Goal: Information Seeking & Learning: Learn about a topic

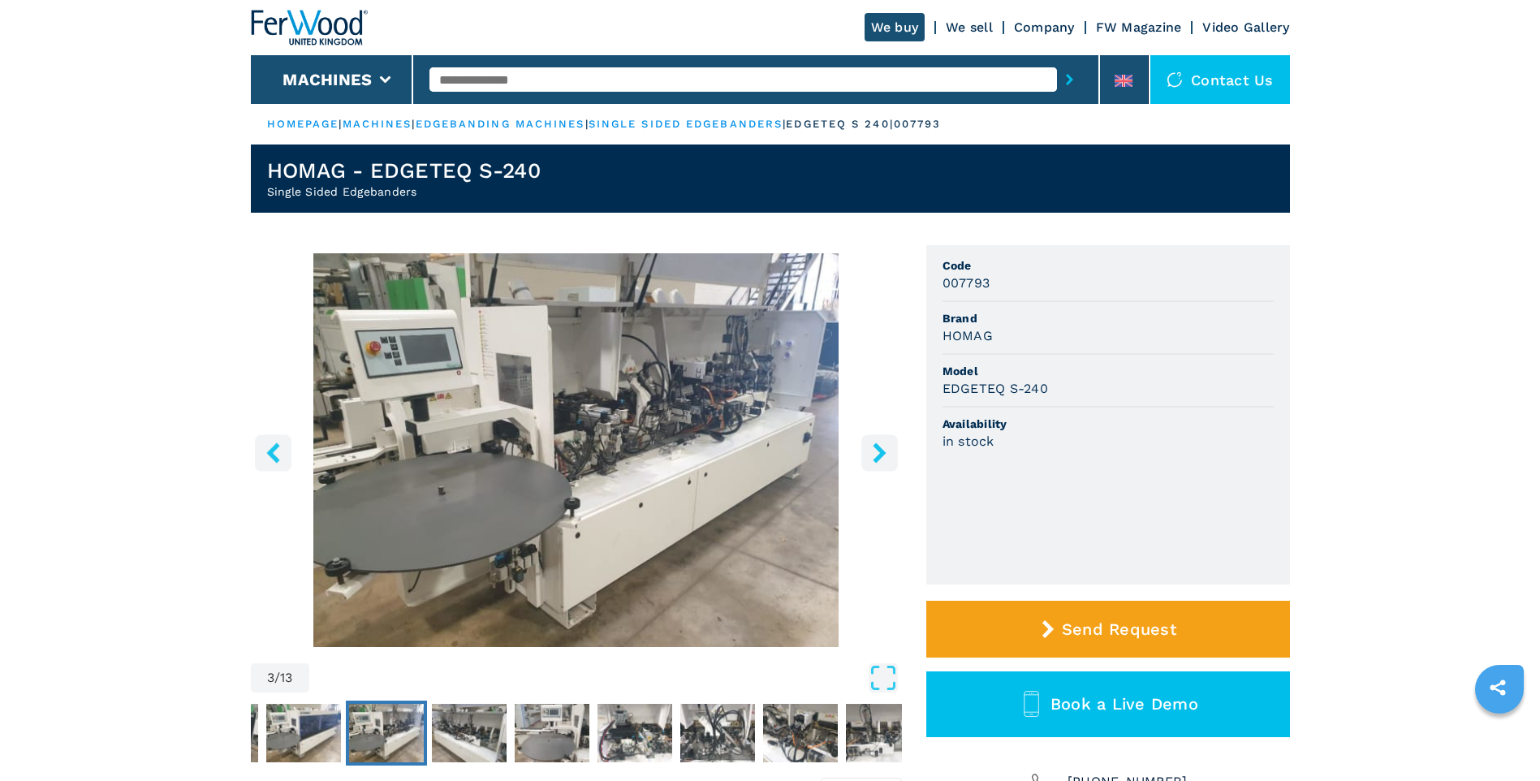
click at [872, 458] on icon "right-button" at bounding box center [880, 452] width 20 height 20
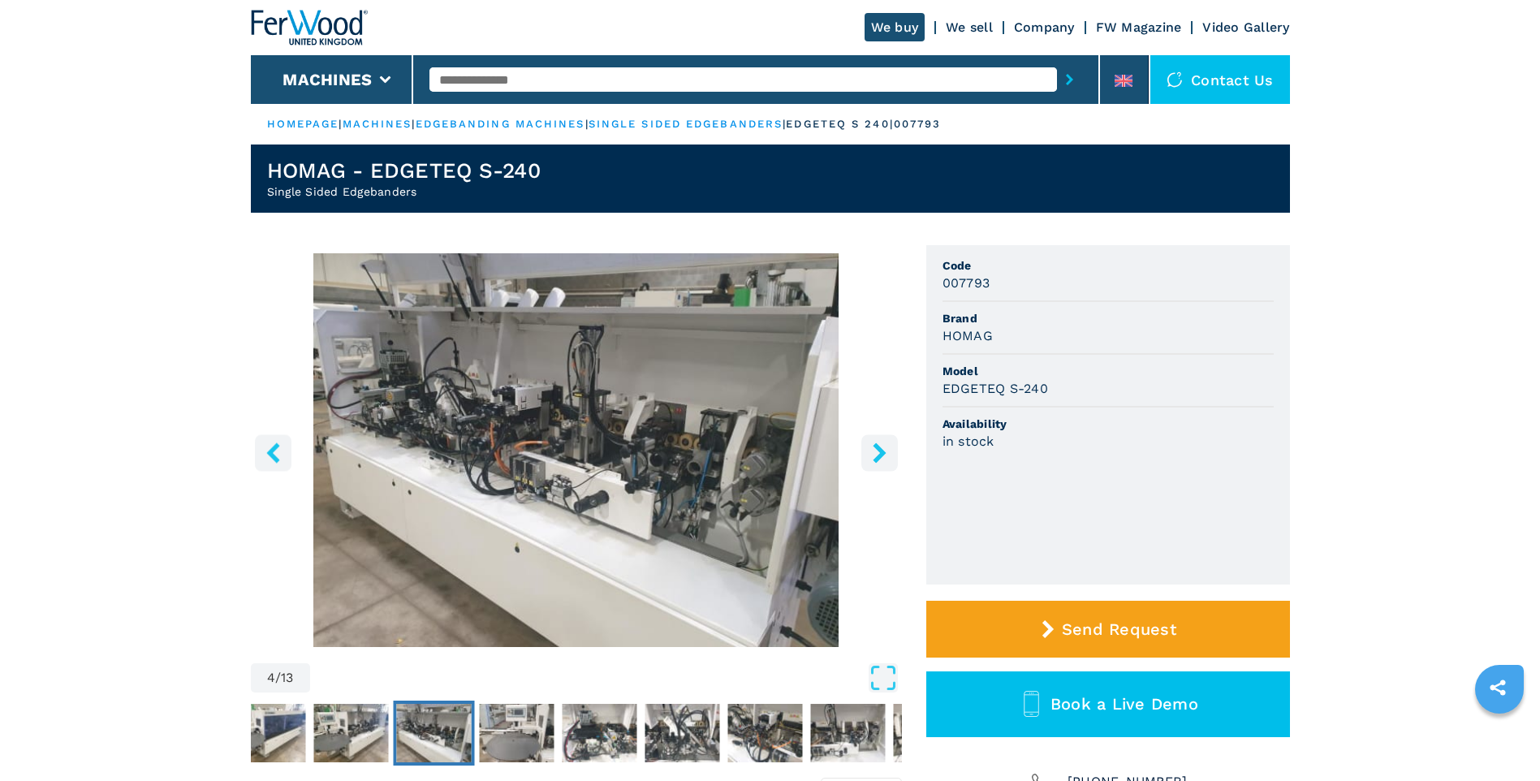
click at [874, 458] on icon "right-button" at bounding box center [880, 452] width 20 height 20
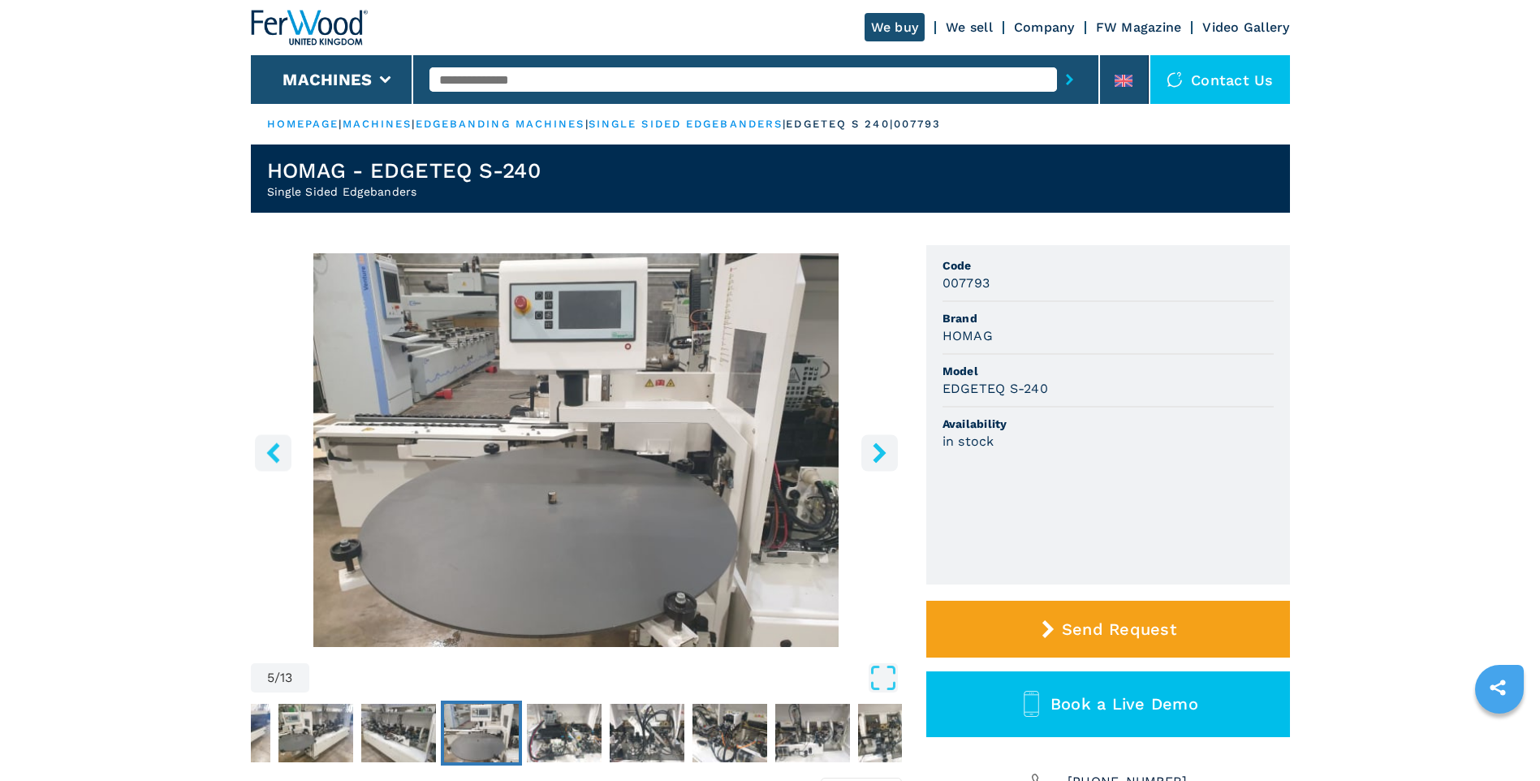
click at [875, 455] on icon "right-button" at bounding box center [880, 452] width 20 height 20
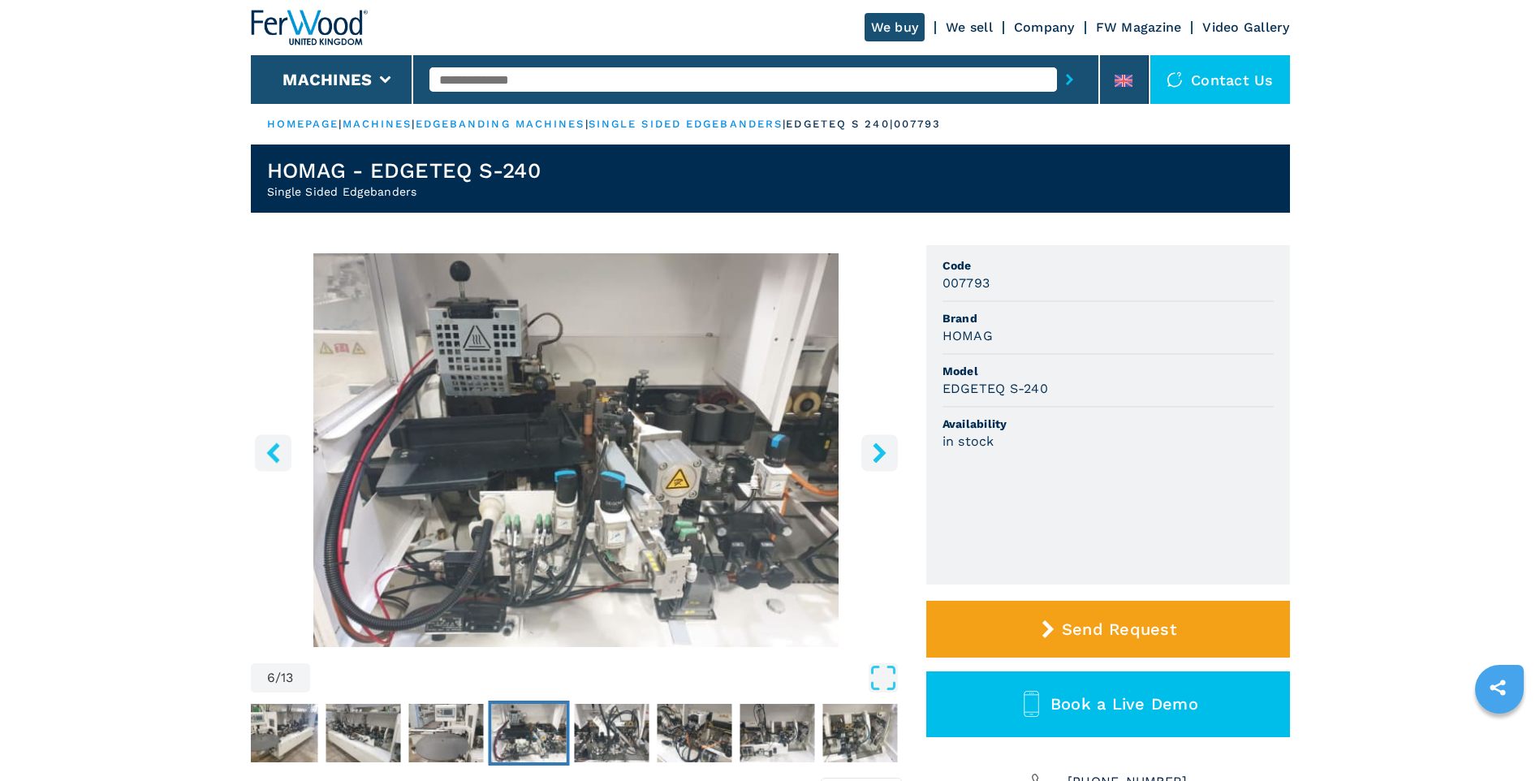
drag, startPoint x: 875, startPoint y: 455, endPoint x: 870, endPoint y: 473, distance: 18.7
click at [870, 472] on div "6 / 13" at bounding box center [576, 474] width 651 height 443
click at [873, 418] on img "Go to Slide 6" at bounding box center [576, 450] width 651 height 394
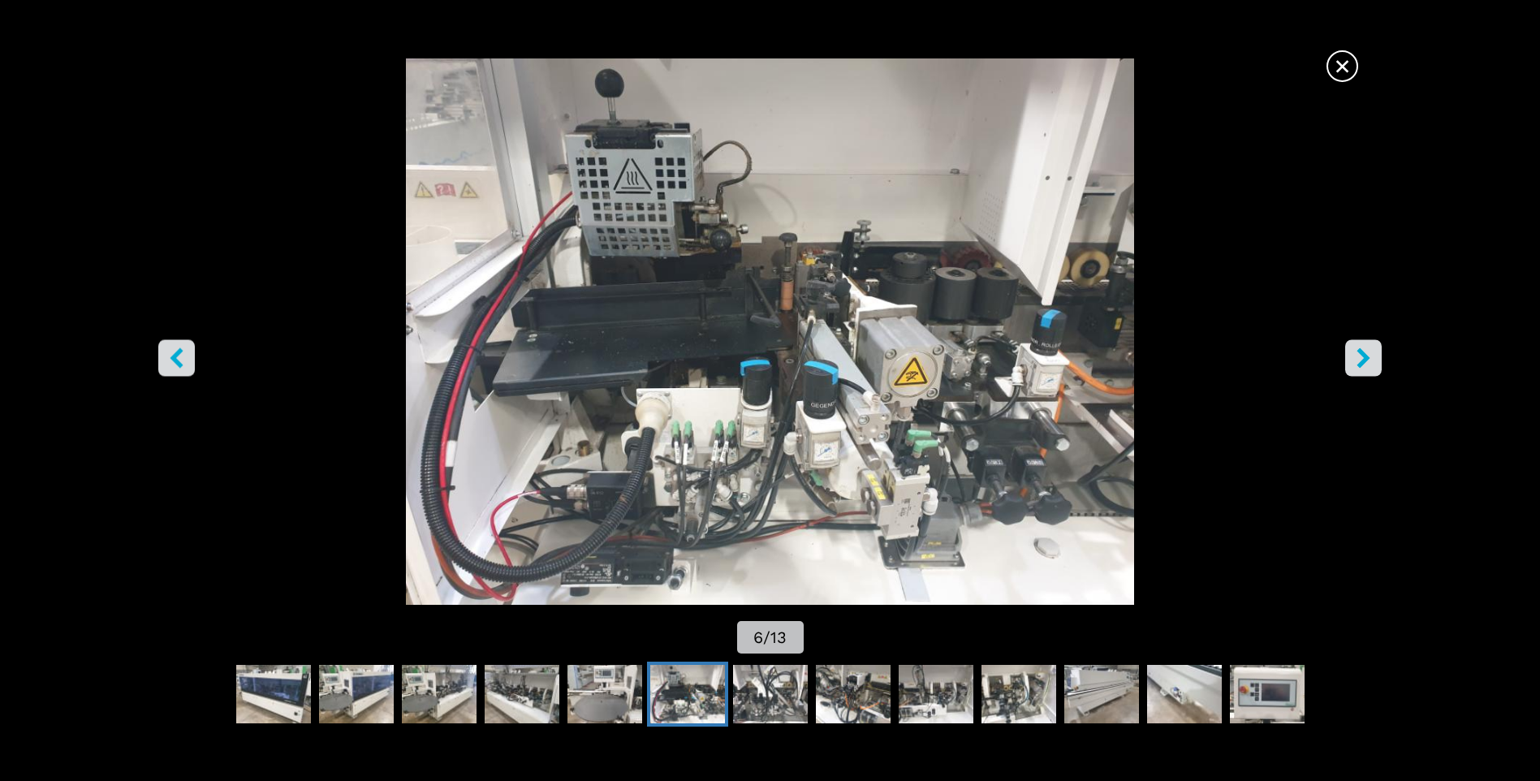
click at [1346, 376] on img "Go to Slide 6" at bounding box center [770, 331] width 1386 height 546
click at [1358, 360] on icon "right-button" at bounding box center [1363, 358] width 20 height 20
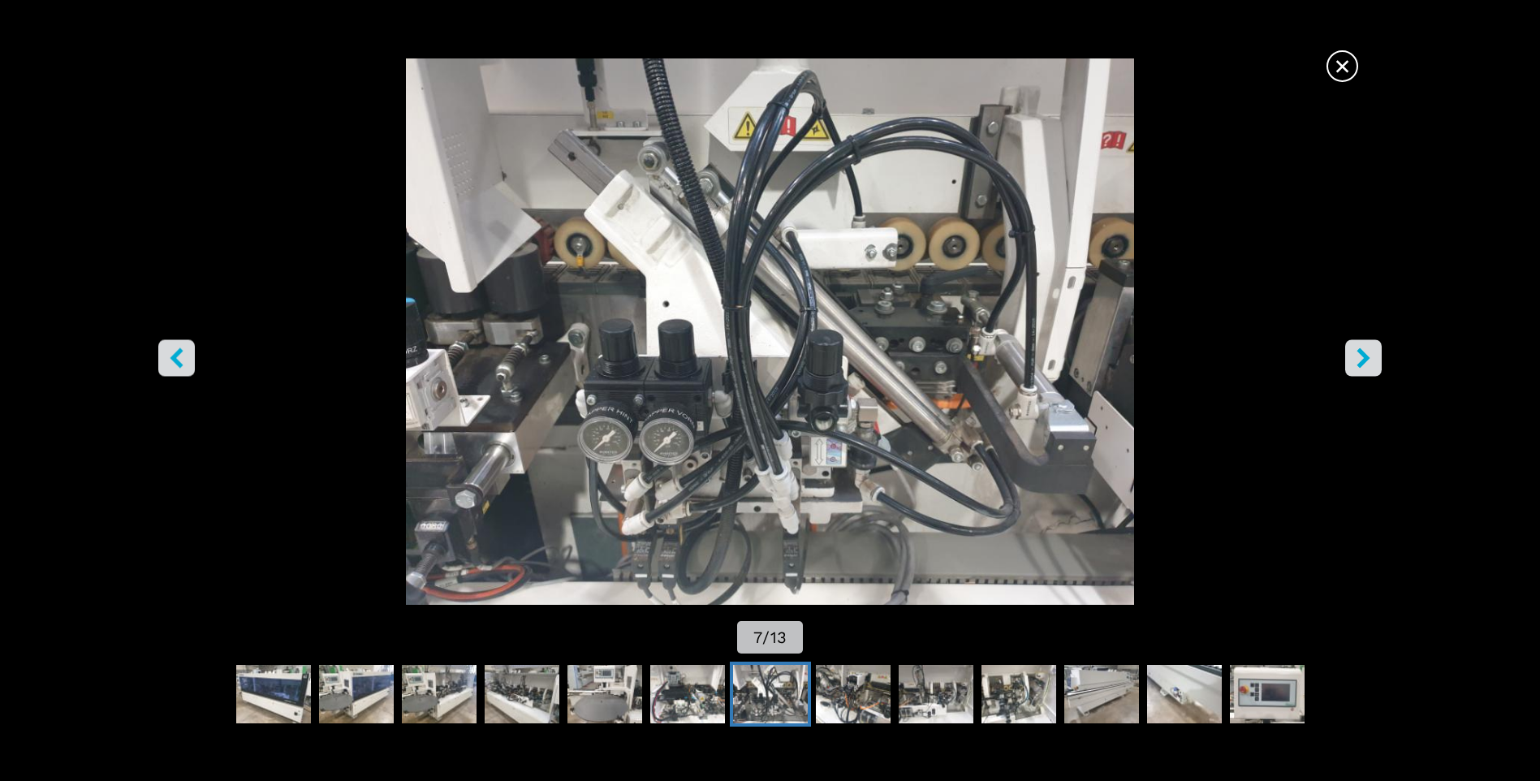
click at [1358, 360] on icon "right-button" at bounding box center [1363, 358] width 20 height 20
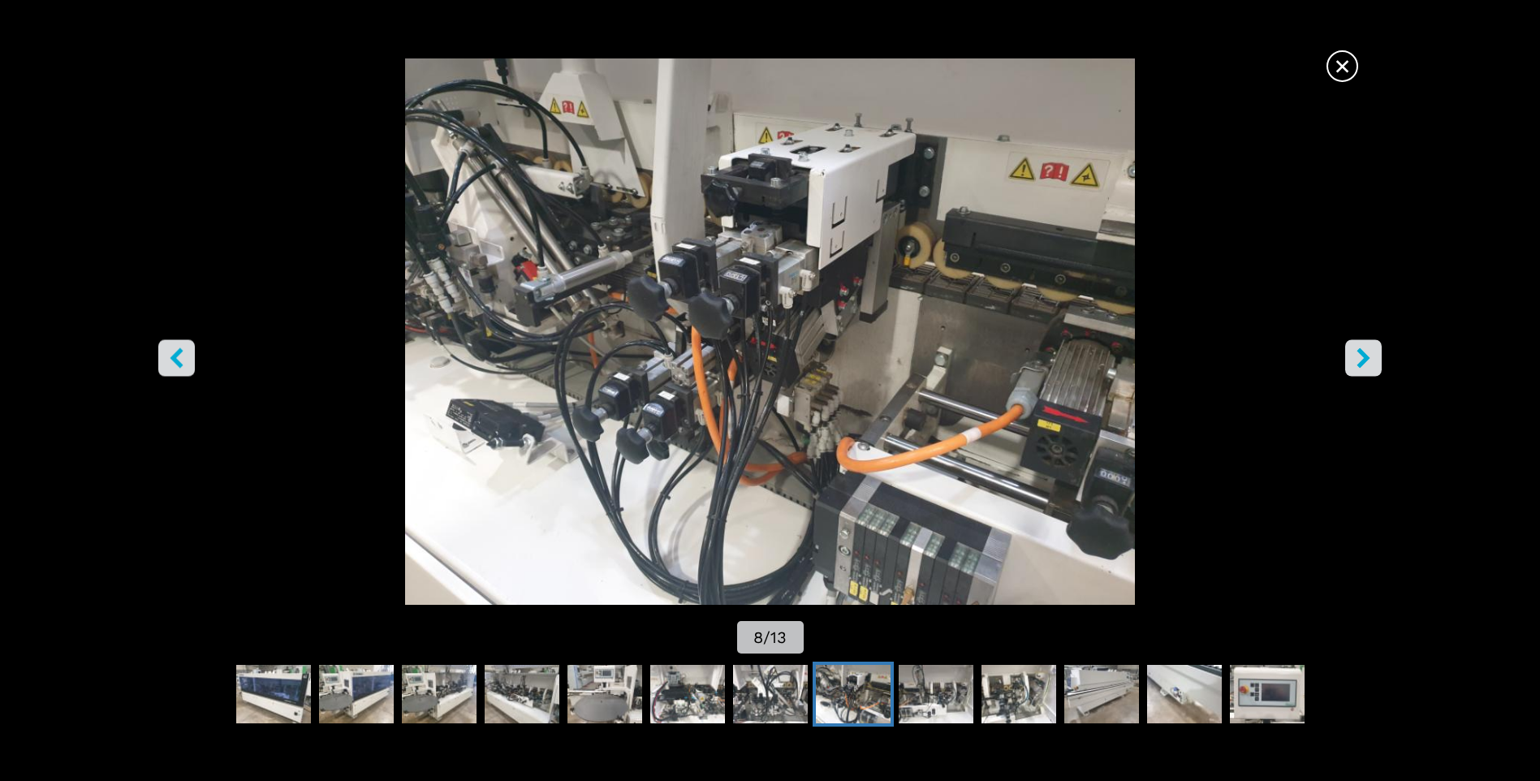
click at [1358, 360] on icon "right-button" at bounding box center [1363, 358] width 20 height 20
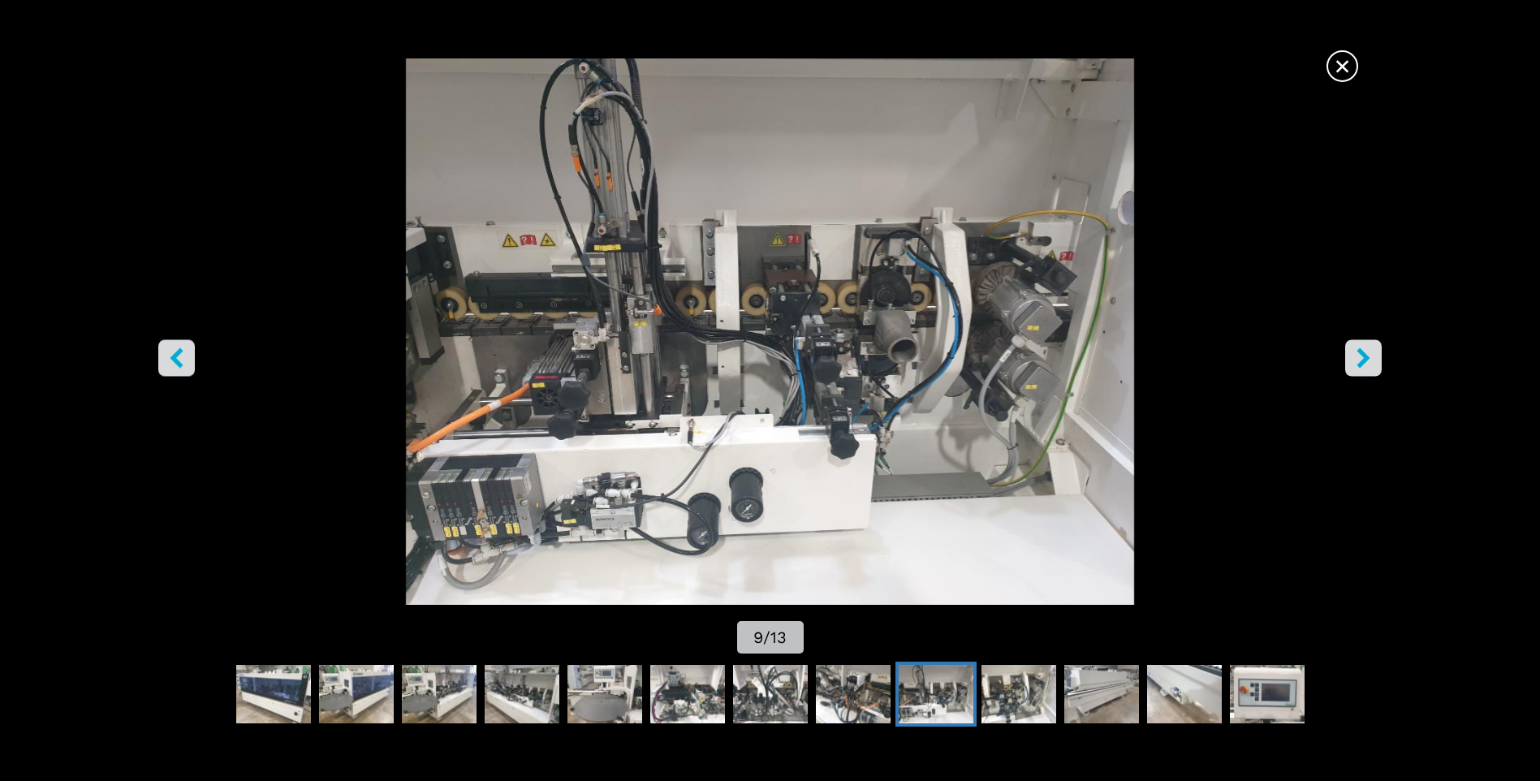
click at [1362, 362] on icon "right-button" at bounding box center [1363, 358] width 13 height 20
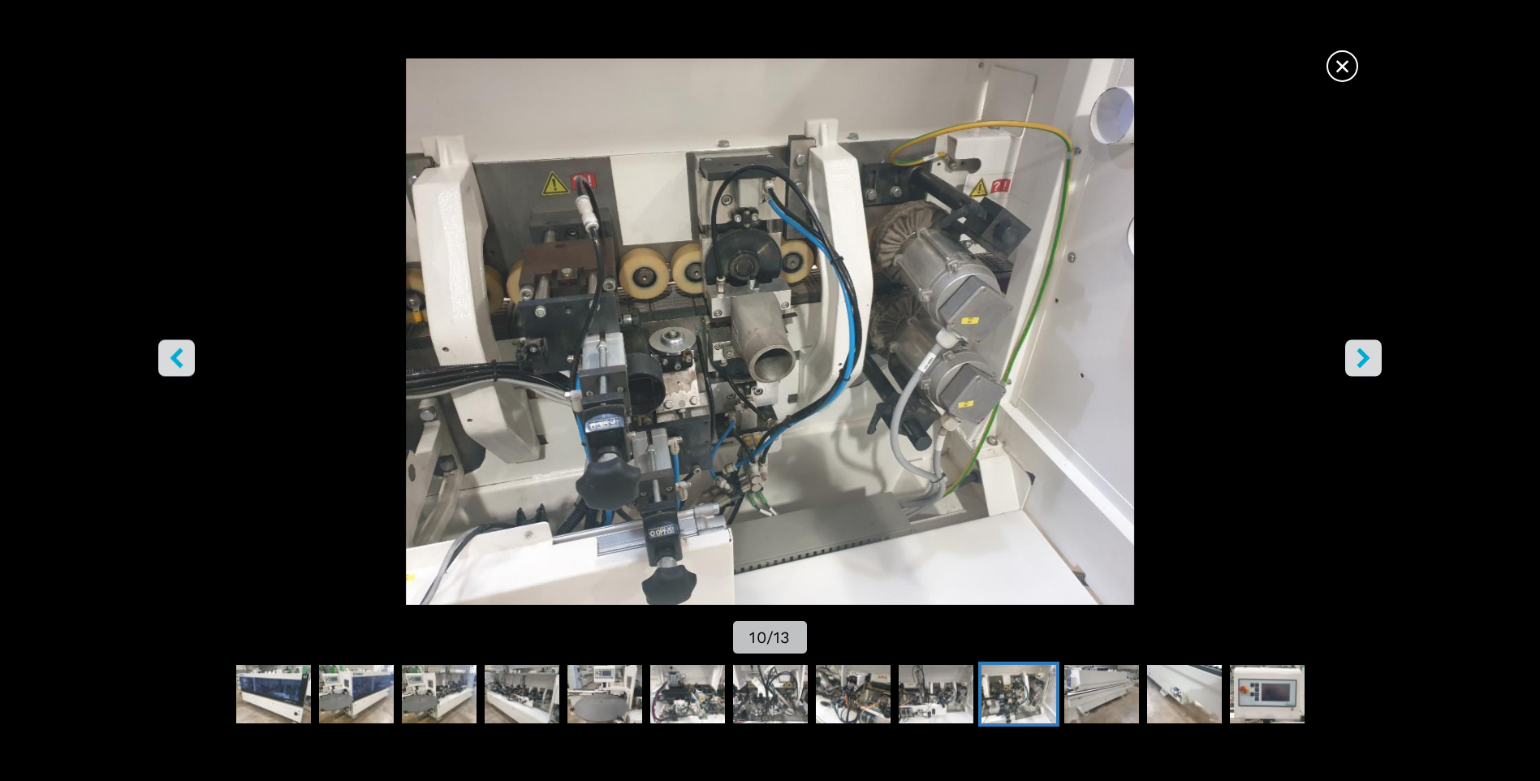
click at [1362, 362] on icon "right-button" at bounding box center [1363, 358] width 13 height 20
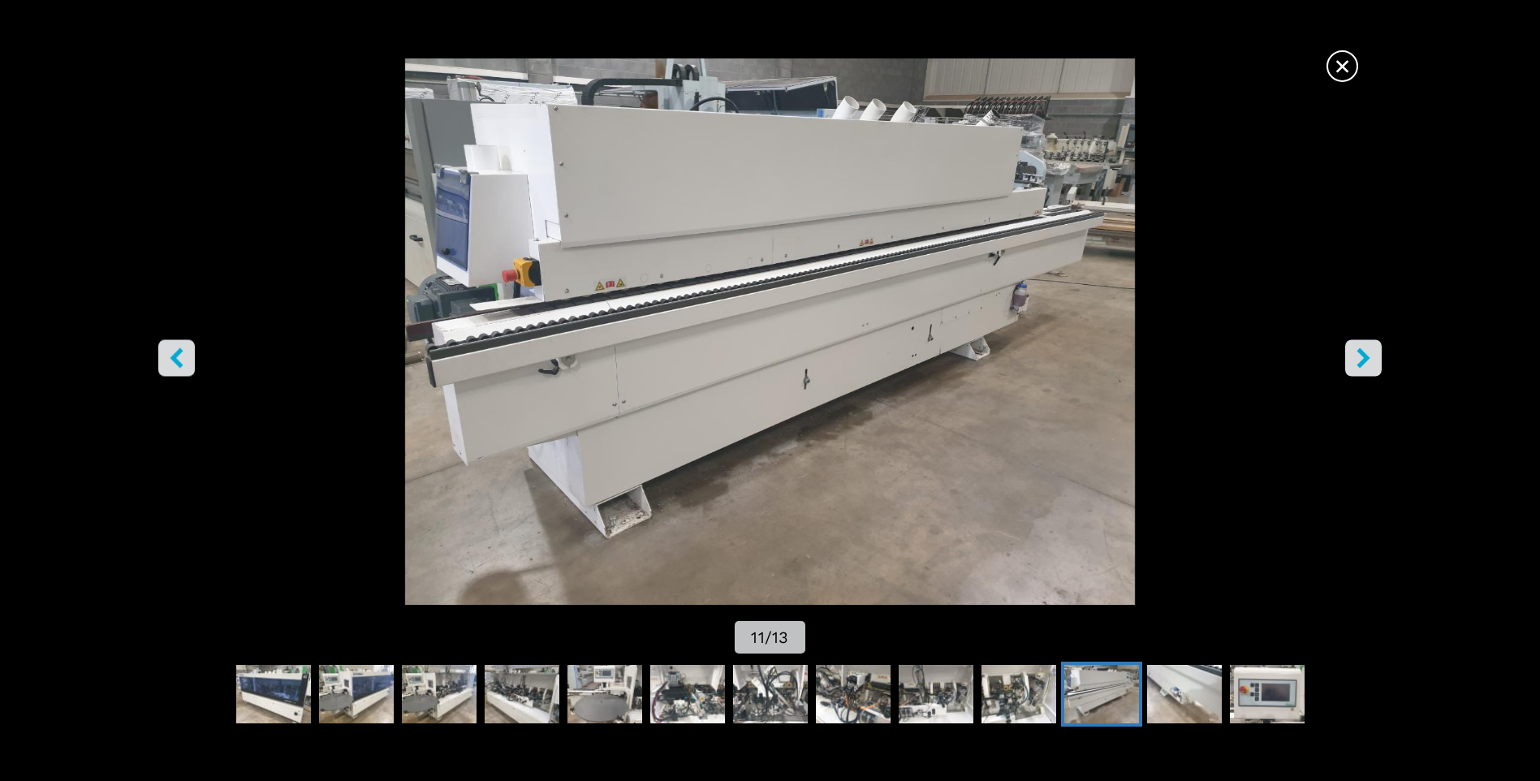
click at [1362, 362] on icon "right-button" at bounding box center [1363, 358] width 13 height 20
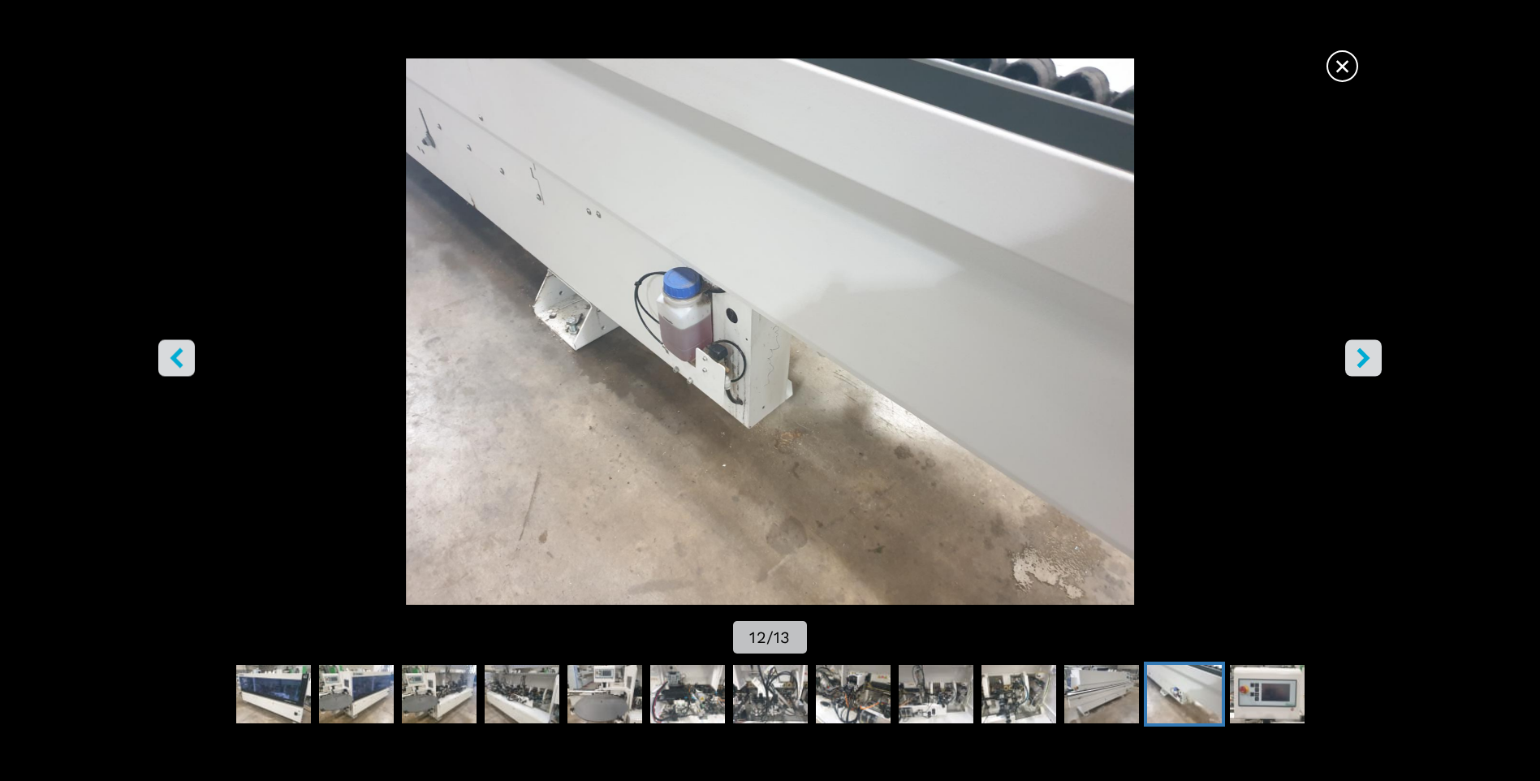
click at [1362, 362] on icon "right-button" at bounding box center [1363, 358] width 13 height 20
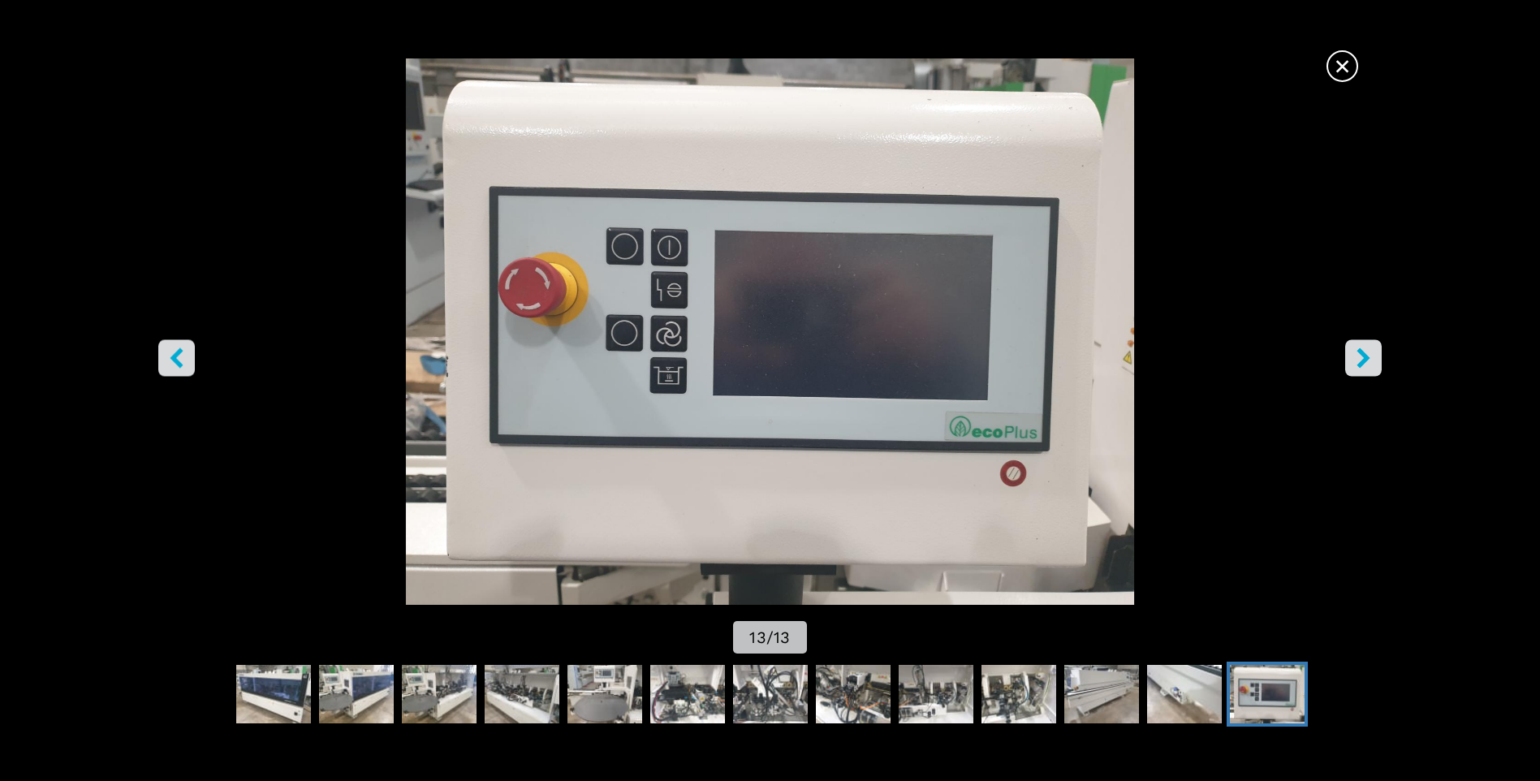
click at [1362, 362] on icon "right-button" at bounding box center [1363, 358] width 13 height 20
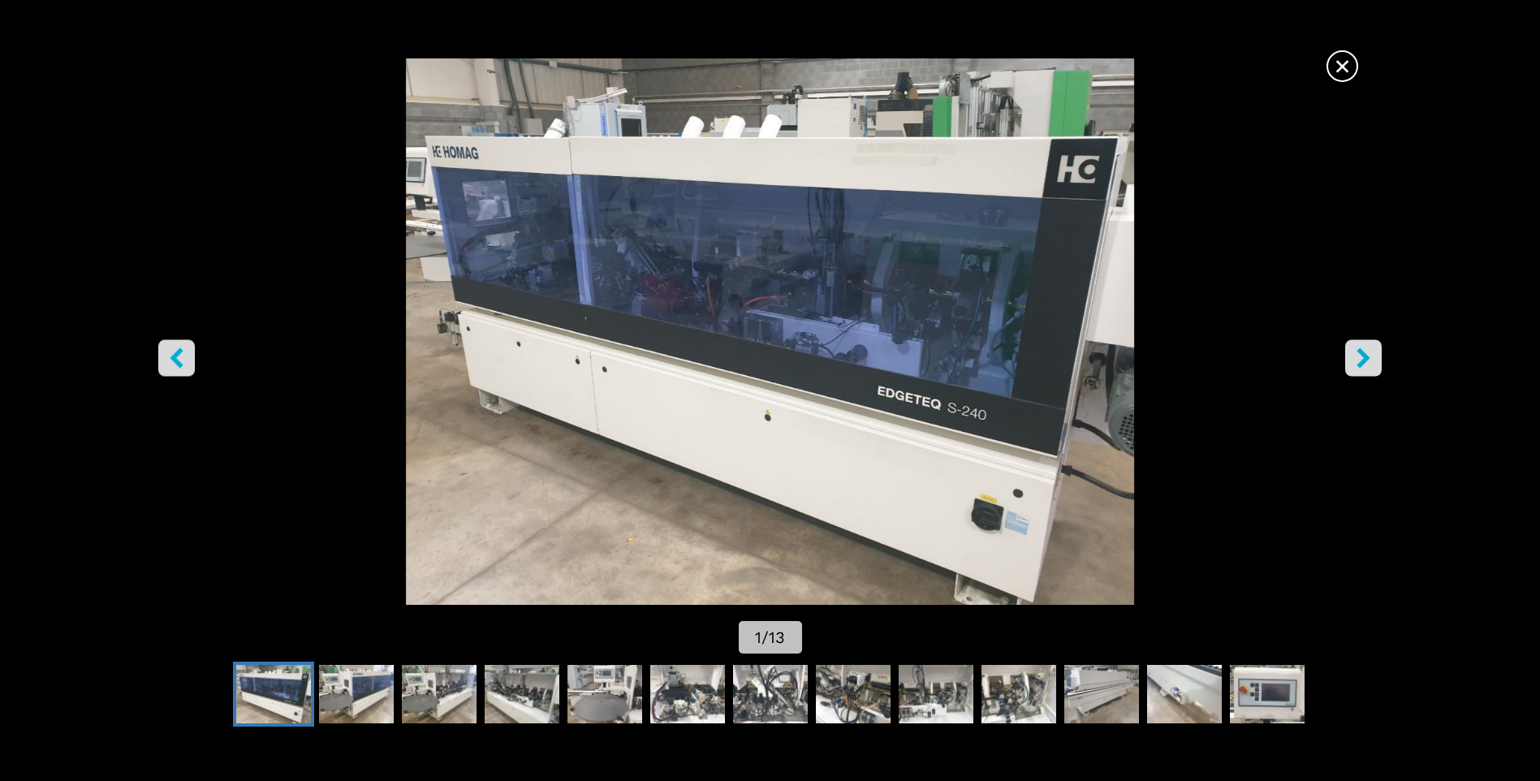
click at [1366, 363] on icon "right-button" at bounding box center [1363, 358] width 13 height 20
